Goal: Task Accomplishment & Management: Complete application form

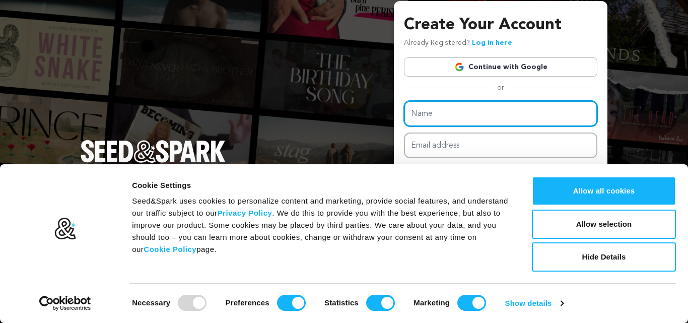
click at [458, 116] on input "Name" at bounding box center [500, 114] width 193 height 26
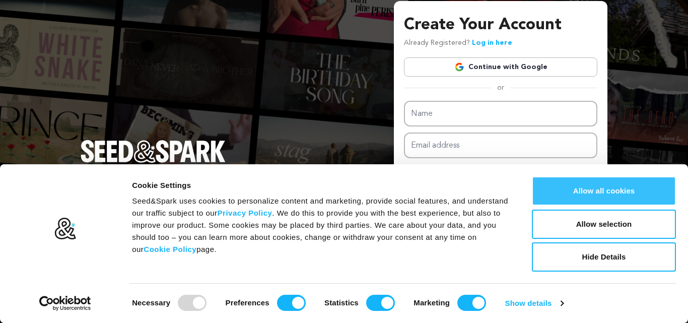
click at [577, 195] on button "Allow all cookies" at bounding box center [604, 190] width 144 height 29
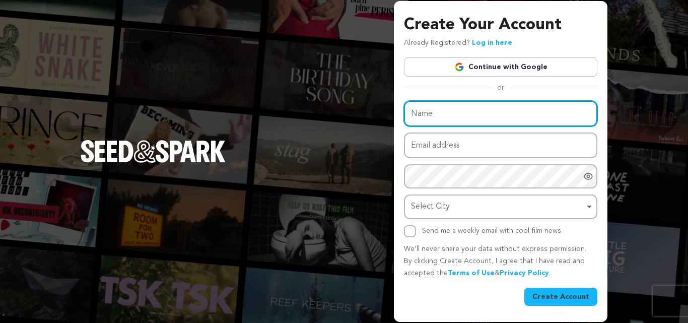
click at [472, 113] on input "Name" at bounding box center [500, 114] width 193 height 26
type input "[PERSON_NAME] Generators Private Limited"
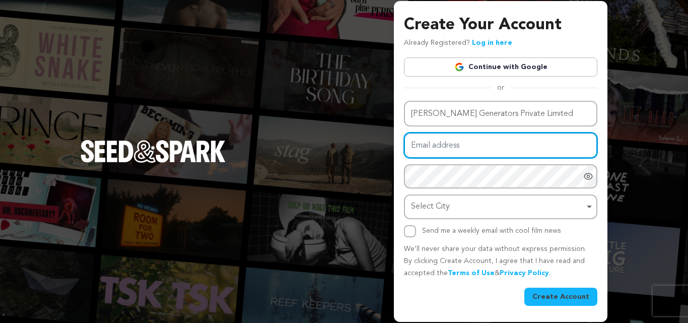
click at [460, 144] on input "Email address" at bounding box center [500, 145] width 193 height 26
drag, startPoint x: 524, startPoint y: 144, endPoint x: 388, endPoint y: 151, distance: 136.7
click at [388, 151] on div "Create Your Account Already Registered? Log in here Continue with Google or eyJ…" at bounding box center [344, 161] width 688 height 323
paste input "seo@kgplindia"
type input "seo@kgplindia.com"
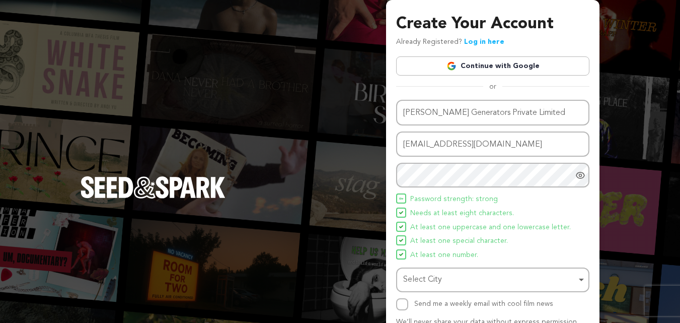
click at [429, 206] on ul "Password strength: strong Needs at least eight characters. At least one upperca…" at bounding box center [492, 227] width 193 height 68
click at [431, 277] on div "Select City Remove item" at bounding box center [489, 279] width 173 height 15
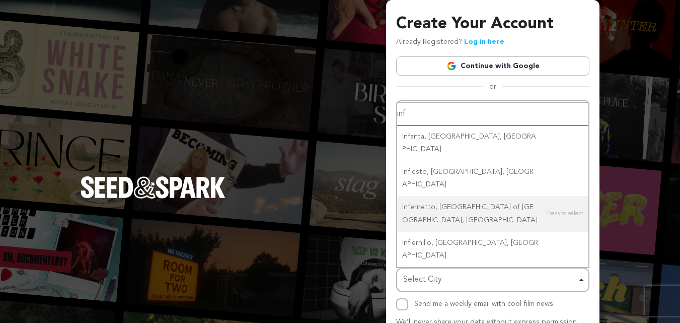
drag, startPoint x: 417, startPoint y: 236, endPoint x: 403, endPoint y: 236, distance: 14.1
click at [402, 235] on div "inf Infanta, Quezon, Philippines Infiesto, Piloña, Spain Infernetto, Metropolit…" at bounding box center [492, 185] width 193 height 167
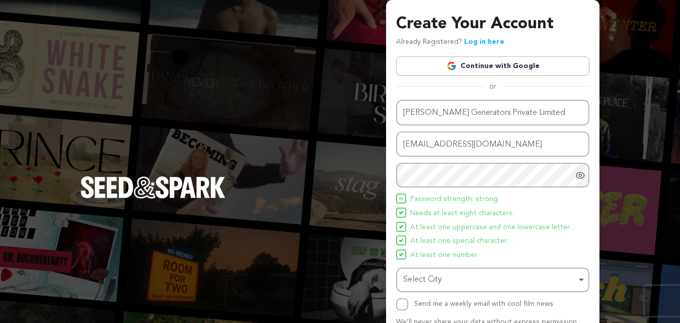
click at [447, 279] on div "Select City Remove item" at bounding box center [489, 279] width 173 height 15
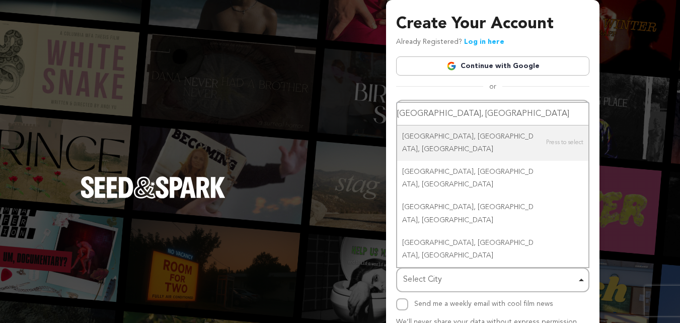
drag, startPoint x: 446, startPoint y: 168, endPoint x: 384, endPoint y: 169, distance: 62.5
click at [384, 169] on div "Create Your Account Already Registered? Log in here Continue with Google or eyJ…" at bounding box center [340, 197] width 680 height 394
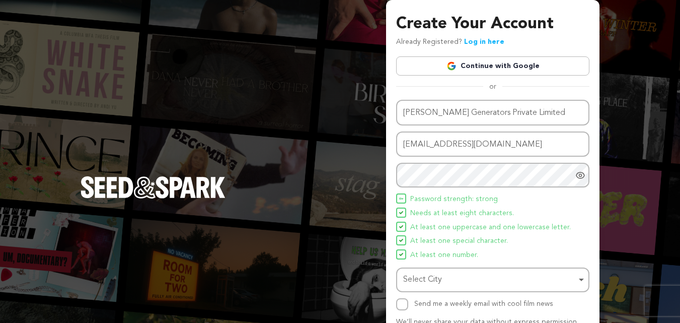
click at [428, 277] on div "Select City Remove item" at bounding box center [489, 279] width 173 height 15
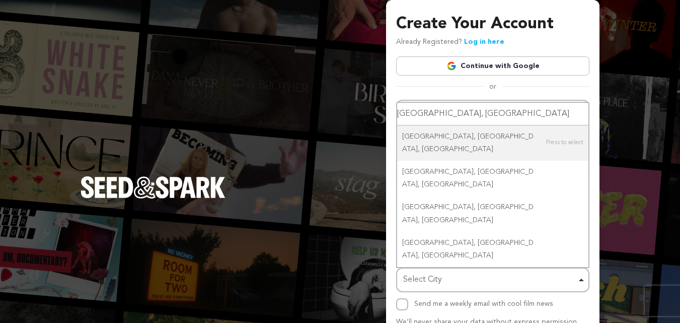
paste input "D"
type input "Delhi"
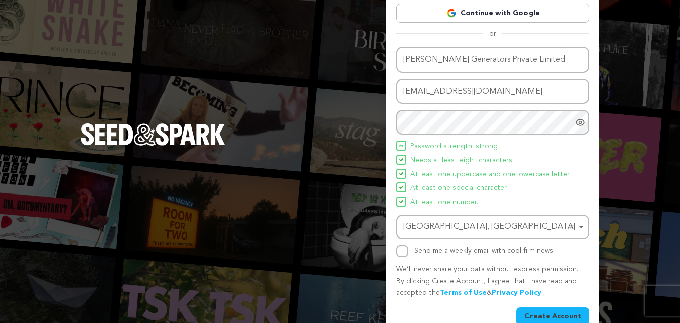
scroll to position [72, 0]
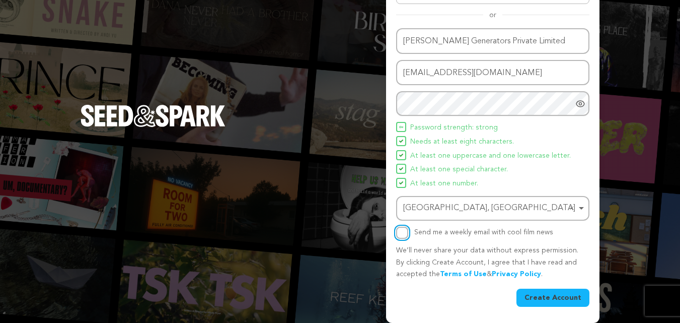
drag, startPoint x: 399, startPoint y: 228, endPoint x: 435, endPoint y: 254, distance: 43.9
click at [399, 229] on input "Send me a weekly email with cool film news" at bounding box center [402, 233] width 12 height 12
drag, startPoint x: 400, startPoint y: 233, endPoint x: 470, endPoint y: 264, distance: 76.9
click at [405, 233] on input "Send me a weekly email with cool film news" at bounding box center [402, 233] width 12 height 12
checkbox input "false"
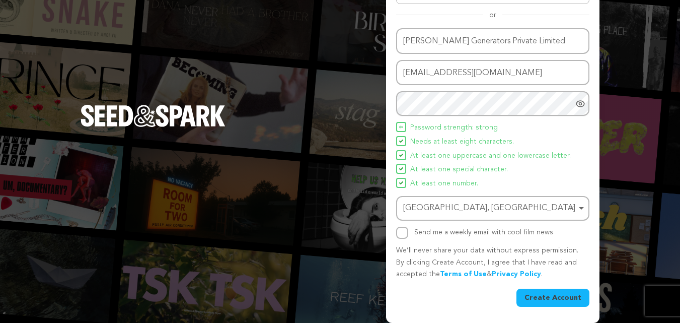
click at [540, 304] on button "Create Account" at bounding box center [553, 298] width 73 height 18
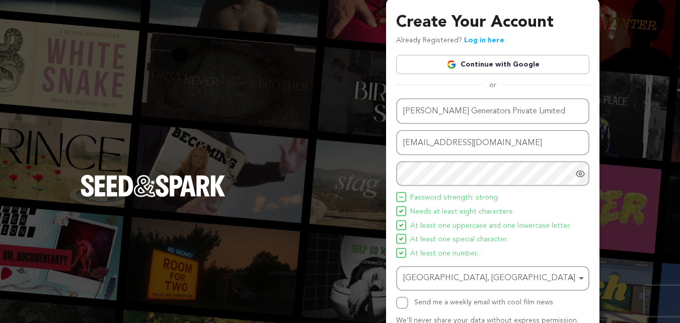
scroll to position [0, 0]
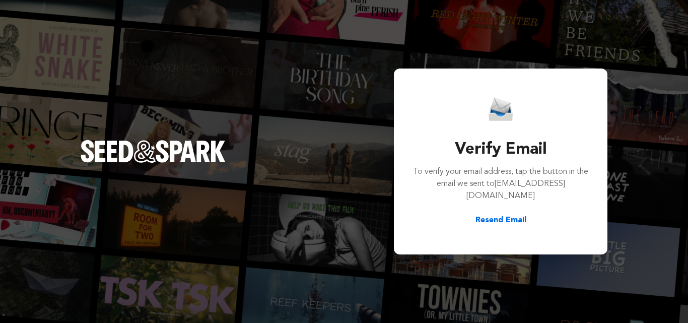
click at [509, 214] on button "Resend Email" at bounding box center [500, 220] width 51 height 12
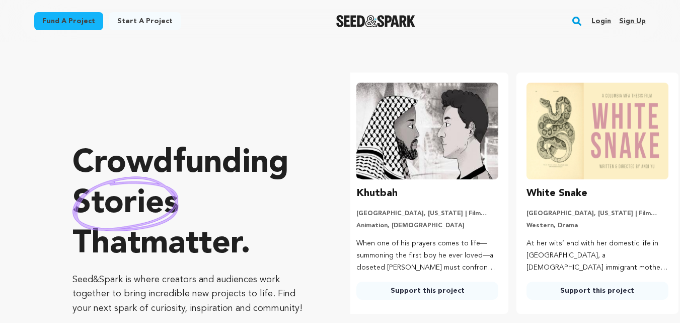
scroll to position [0, 178]
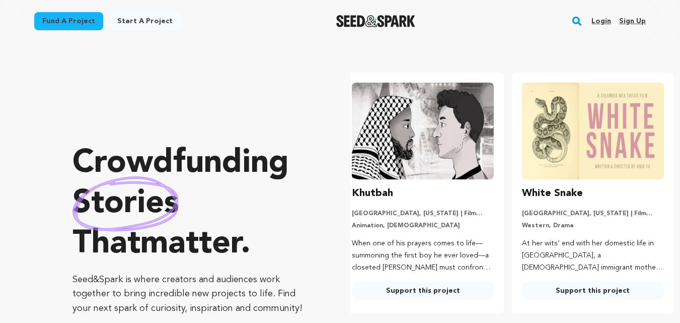
click at [634, 21] on link "Sign up" at bounding box center [632, 21] width 27 height 16
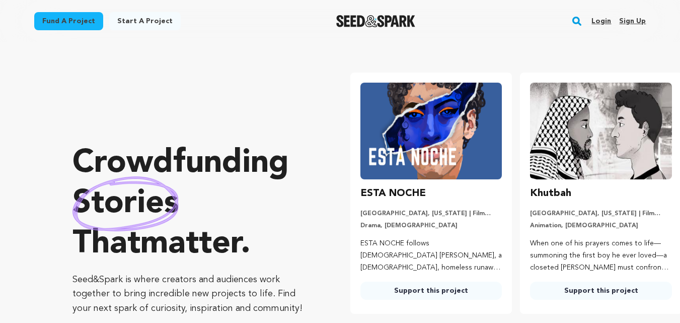
click at [607, 22] on link "Login" at bounding box center [602, 21] width 20 height 16
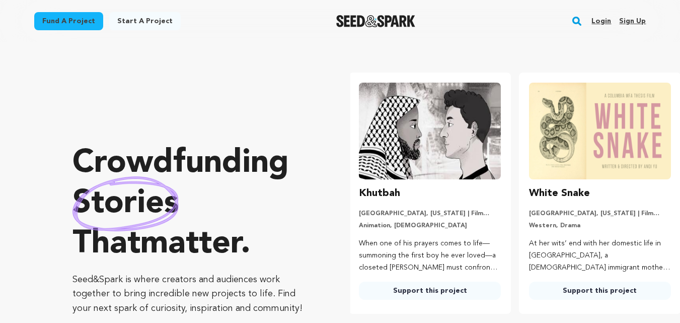
scroll to position [0, 178]
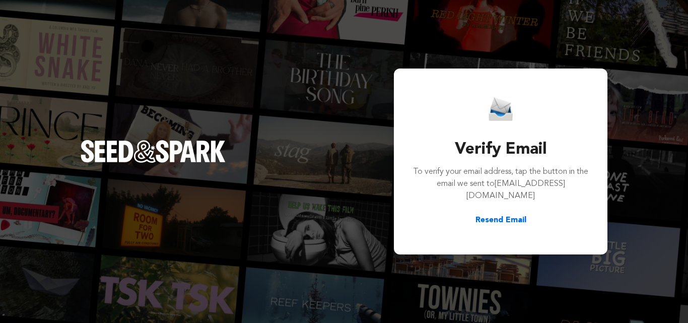
click at [495, 214] on button "Resend Email" at bounding box center [500, 220] width 51 height 12
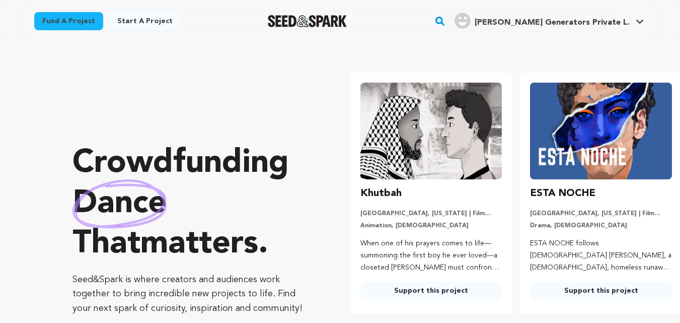
click at [579, 24] on span "Keshav Generators Private L." at bounding box center [552, 23] width 155 height 8
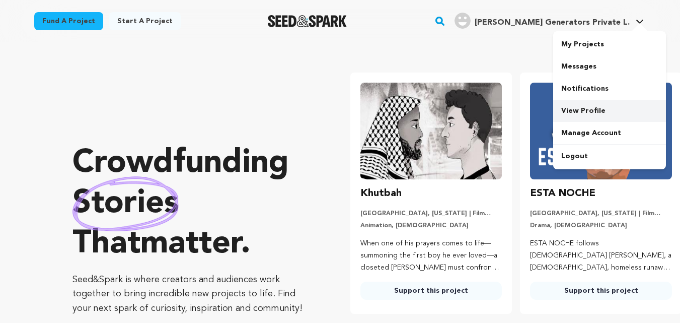
click at [577, 108] on link "View Profile" at bounding box center [609, 111] width 113 height 22
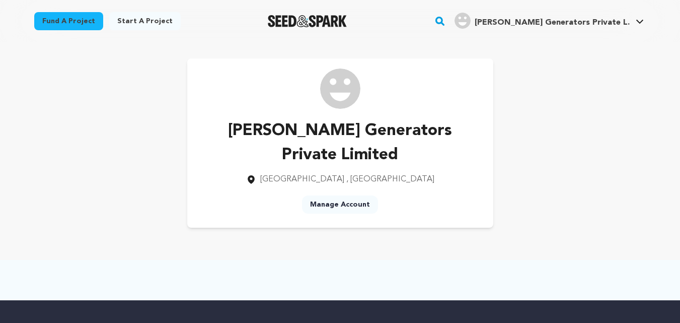
click at [335, 195] on link "Manage Account" at bounding box center [340, 204] width 76 height 18
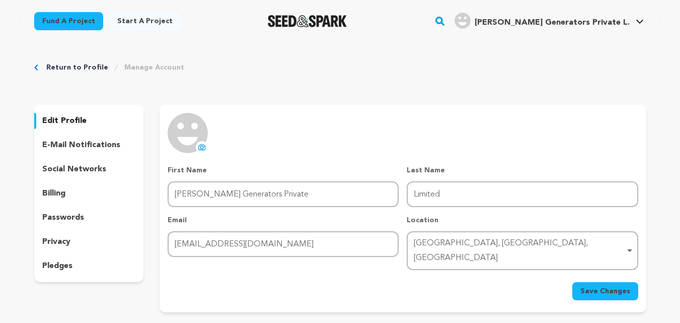
click at [203, 143] on button "uploading spinner upload profile image" at bounding box center [202, 147] width 12 height 12
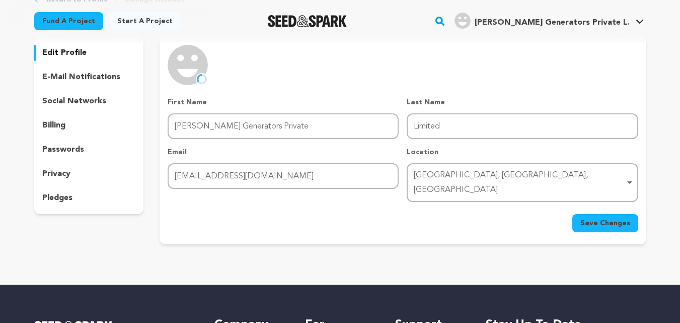
scroll to position [50, 0]
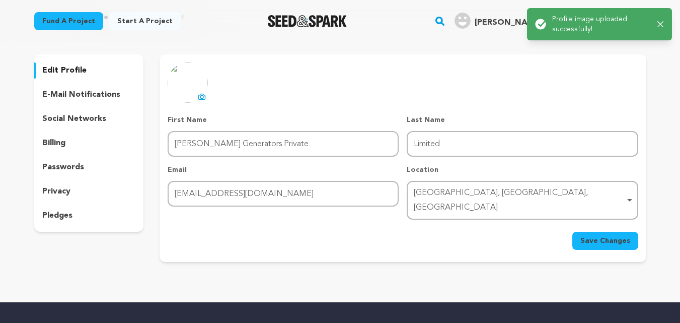
click at [80, 117] on p "social networks" at bounding box center [74, 119] width 64 height 12
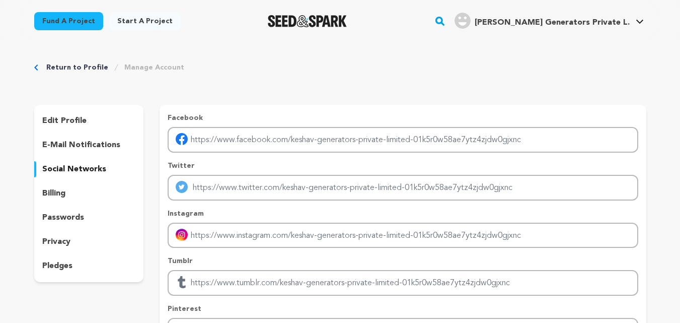
click at [73, 119] on p "edit profile" at bounding box center [64, 121] width 44 height 12
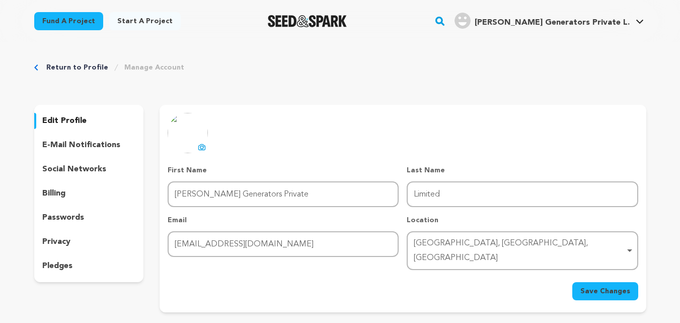
click at [85, 169] on p "social networks" at bounding box center [74, 169] width 64 height 12
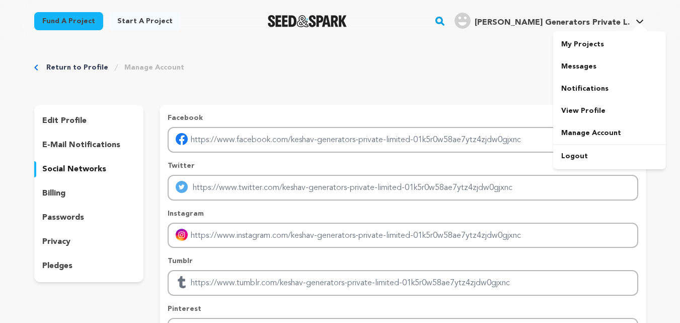
click at [567, 27] on h4 "[PERSON_NAME] Generators Private L." at bounding box center [552, 23] width 155 height 12
click at [567, 23] on span "[PERSON_NAME] Generators Private L." at bounding box center [552, 23] width 155 height 8
click at [573, 22] on span "[PERSON_NAME] Generators Private L." at bounding box center [552, 23] width 155 height 8
click at [582, 44] on link "My Projects" at bounding box center [609, 44] width 113 height 22
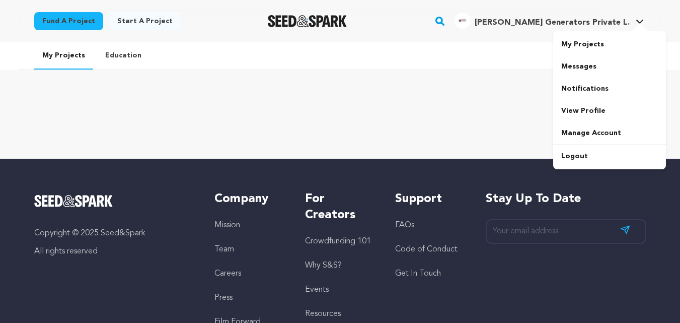
click at [585, 27] on span "[PERSON_NAME] Generators Private L." at bounding box center [552, 23] width 155 height 8
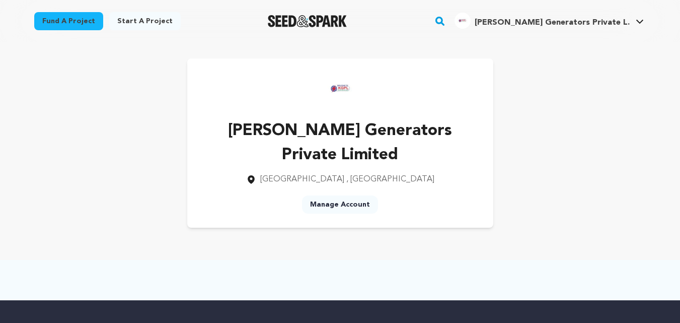
click at [348, 195] on link "Manage Account" at bounding box center [340, 204] width 76 height 18
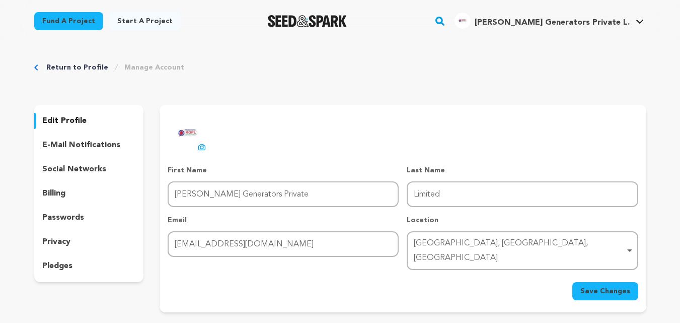
click at [80, 162] on div "social networks" at bounding box center [89, 169] width 110 height 16
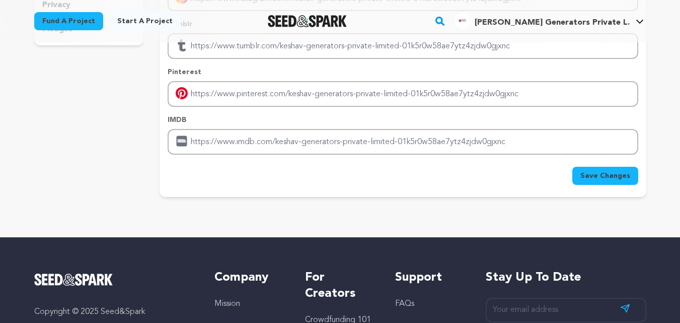
scroll to position [252, 0]
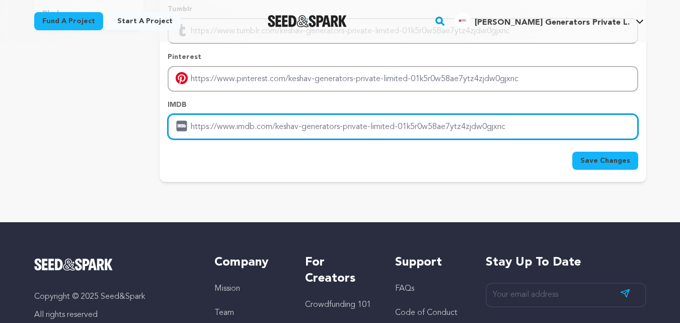
drag, startPoint x: 341, startPoint y: 122, endPoint x: 393, endPoint y: 131, distance: 52.1
click at [340, 122] on input "Enter IMDB profile link" at bounding box center [403, 127] width 470 height 26
paste input "https://www.kgplindia.com/"
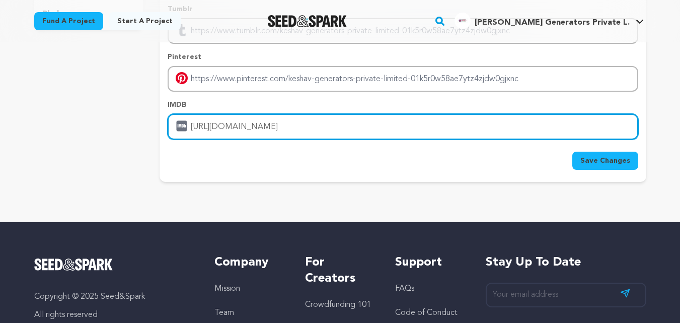
type input "https://www.kgplindia.com/"
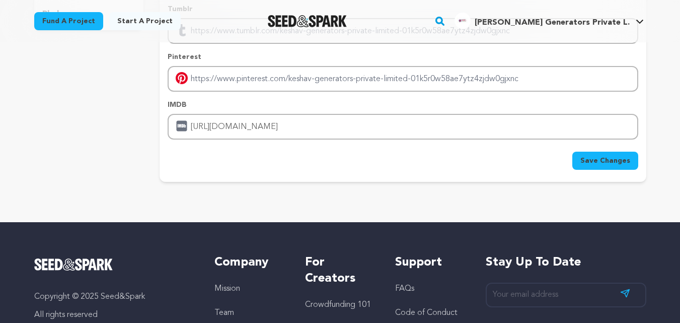
click at [582, 158] on button "Save Changes" at bounding box center [606, 161] width 66 height 18
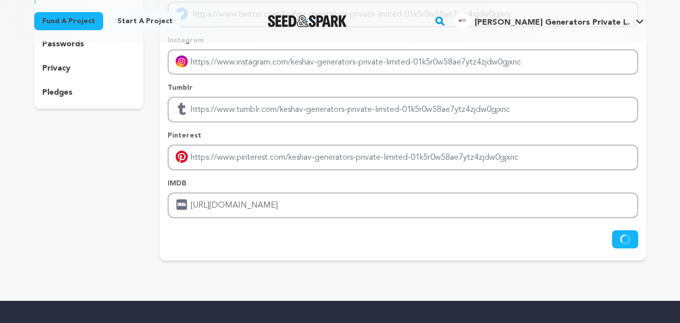
scroll to position [50, 0]
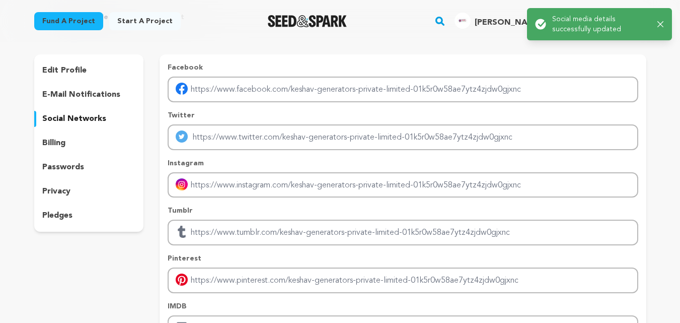
click at [471, 21] on img "Keshav Generators Private L.'s Profile" at bounding box center [463, 21] width 16 height 16
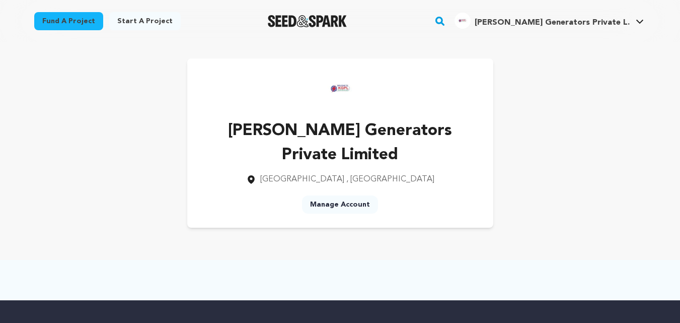
click at [561, 26] on span "[PERSON_NAME] Generators Private L." at bounding box center [552, 23] width 155 height 8
click at [130, 21] on link "Start a project" at bounding box center [145, 21] width 72 height 18
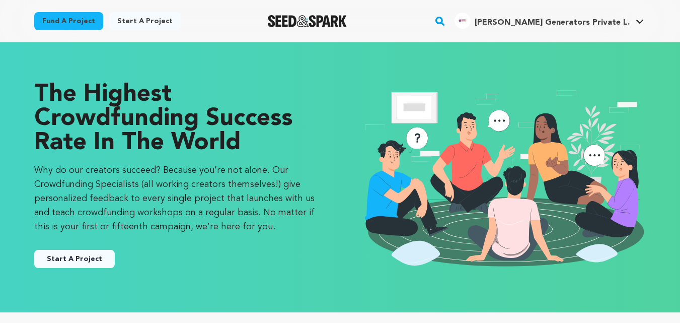
click at [64, 258] on button "Start A Project" at bounding box center [74, 259] width 81 height 18
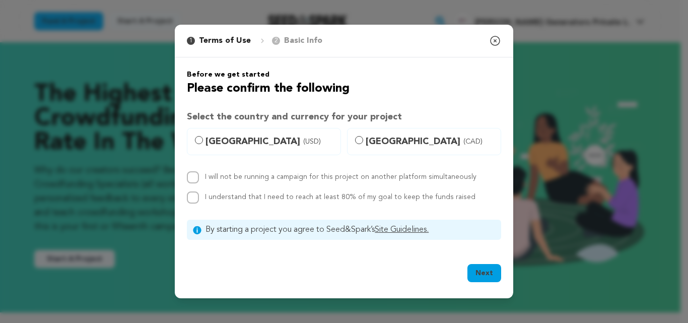
click at [200, 177] on div "I will not be running a campaign for this project on another platform simultane…" at bounding box center [344, 177] width 314 height 12
click at [192, 183] on input "I will not be running a campaign for this project on another platform simultane…" at bounding box center [193, 177] width 12 height 12
checkbox input "true"
click at [192, 195] on input "I understand that I need to reach at least 80% of my goal to keep the funds rai…" at bounding box center [193, 197] width 12 height 12
checkbox input "true"
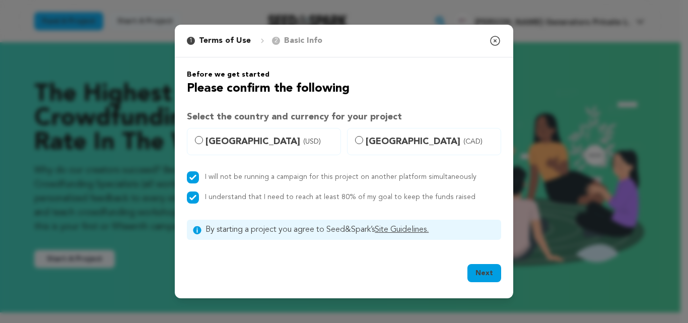
click at [463, 141] on span "(CAD)" at bounding box center [472, 141] width 19 height 10
click at [363, 141] on input "Canada (CAD)" at bounding box center [359, 140] width 8 height 8
radio input "true"
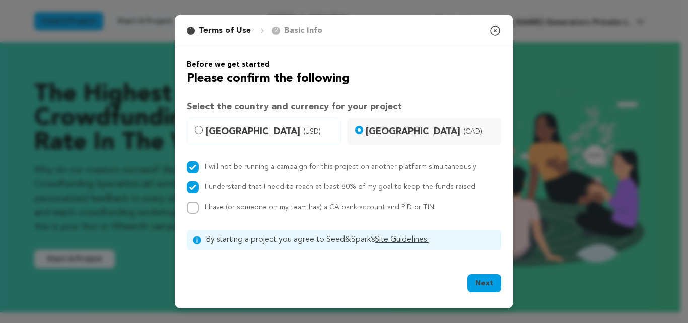
click at [481, 289] on button "Next" at bounding box center [484, 283] width 34 height 18
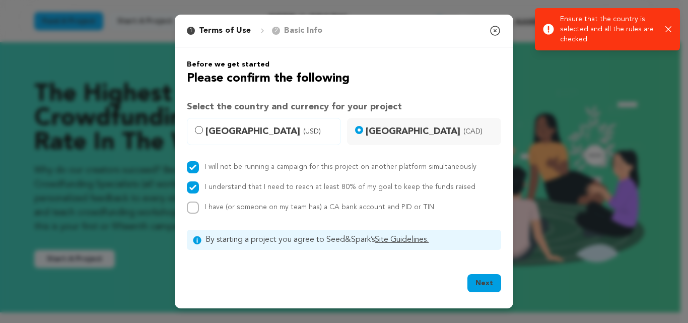
click at [200, 203] on div "I have (or someone on my team has) a CA bank account and PID or TIN" at bounding box center [344, 207] width 314 height 12
drag, startPoint x: 192, startPoint y: 207, endPoint x: 399, endPoint y: 270, distance: 216.5
click at [207, 214] on div "Before we get started Please confirm the following Select the country and curre…" at bounding box center [344, 154] width 314 height 190
click at [470, 284] on button "Next" at bounding box center [484, 283] width 34 height 18
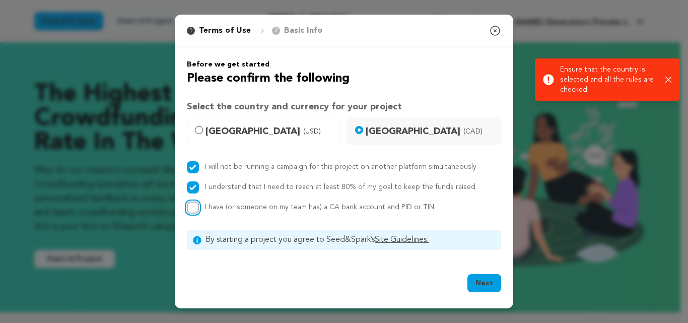
click at [196, 209] on input "I have (or someone on my team has) a CA bank account and PID or TIN" at bounding box center [193, 207] width 12 height 12
checkbox input "true"
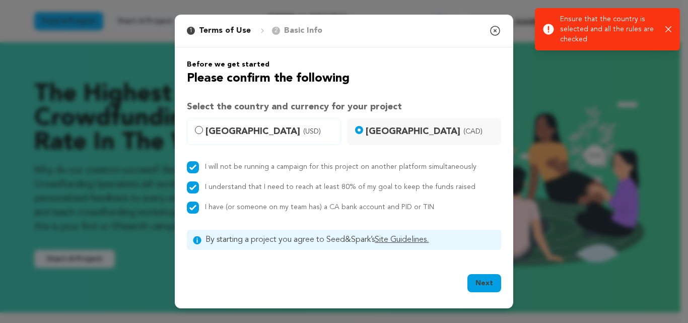
click at [499, 279] on button "Next" at bounding box center [484, 283] width 34 height 18
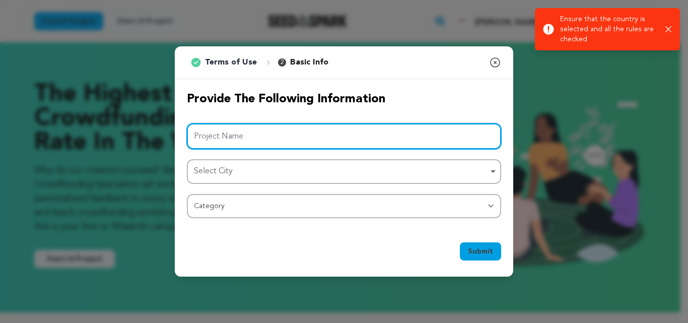
click at [267, 142] on input "Project Name" at bounding box center [344, 136] width 314 height 26
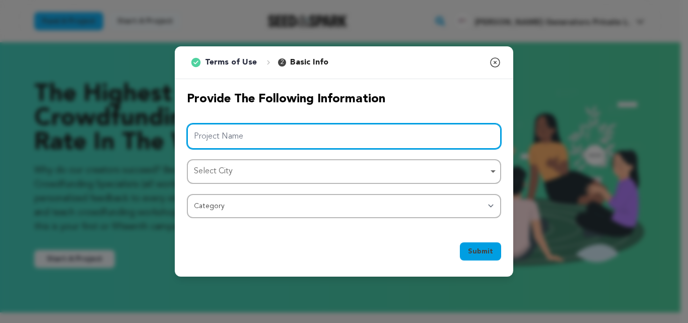
paste input "[PERSON_NAME] Generators Private Limited"
click at [230, 178] on div "Select City Remove item" at bounding box center [341, 171] width 294 height 15
type input "[PERSON_NAME] Generators Private Limited"
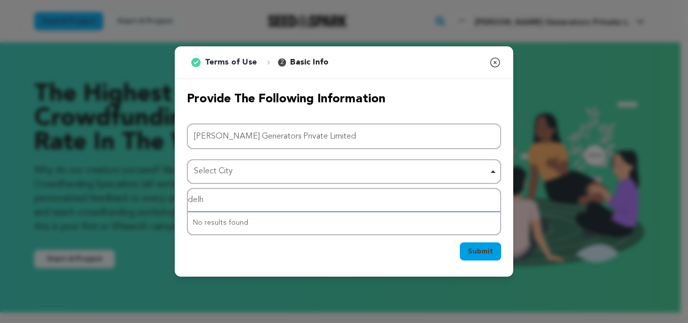
type input "[GEOGRAPHIC_DATA]"
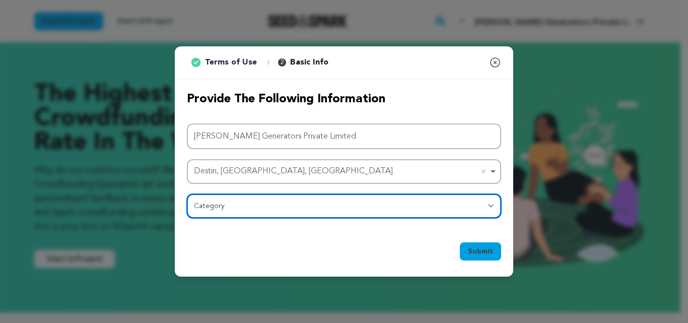
click at [255, 200] on select "Category Film Feature Film Short Series Film Festival Company Music Video VR Ex…" at bounding box center [344, 206] width 314 height 24
select select "10895"
click at [187, 194] on select "Category Film Feature Film Short Series Film Festival Company Music Video VR Ex…" at bounding box center [344, 206] width 314 height 24
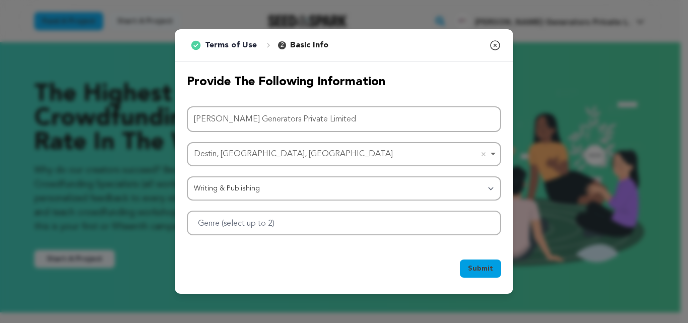
click at [493, 267] on span "Submit" at bounding box center [480, 268] width 25 height 10
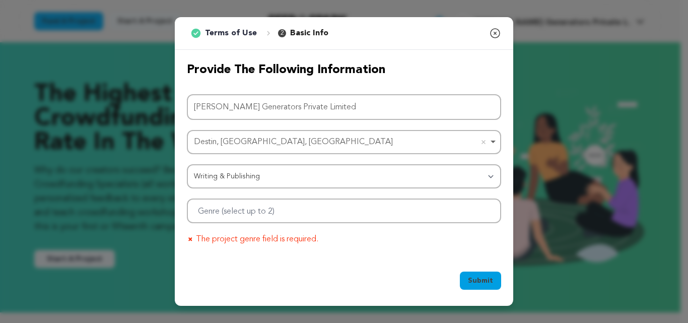
click at [493, 30] on icon "button" at bounding box center [495, 33] width 12 height 12
